Goal: Entertainment & Leisure: Consume media (video, audio)

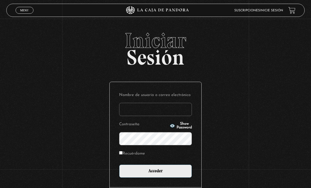
type input "[PERSON_NAME][EMAIL_ADDRESS][DOMAIN_NAME]"
click at [156, 174] on input "Acceder" at bounding box center [155, 171] width 73 height 13
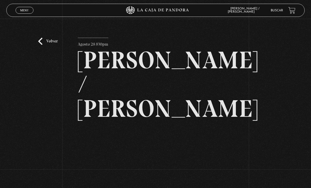
click at [45, 45] on link "Volver" at bounding box center [48, 41] width 20 height 7
click at [24, 14] on link "Menu Cerrar" at bounding box center [25, 10] width 18 height 7
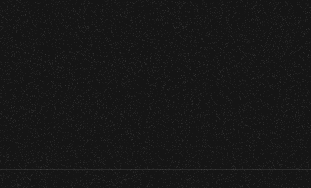
scroll to position [13, 0]
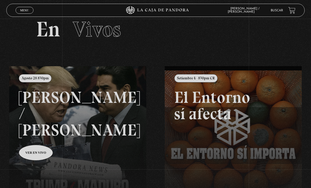
click at [25, 12] on span "Menu" at bounding box center [24, 10] width 9 height 3
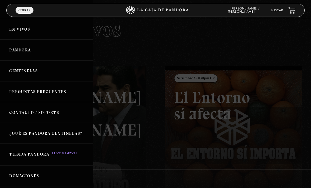
click at [14, 56] on link "Pandora" at bounding box center [46, 50] width 93 height 21
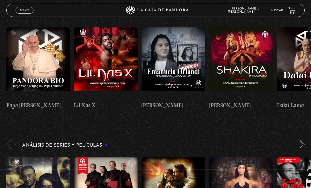
scroll to position [819, 0]
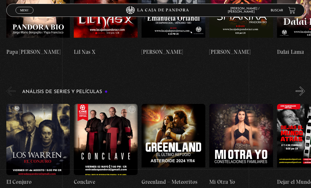
click at [99, 104] on figure at bounding box center [106, 139] width 64 height 71
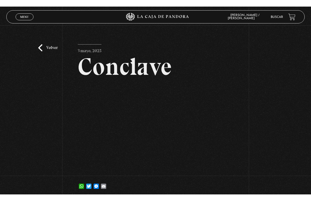
scroll to position [6, 0]
